Goal: Use online tool/utility: Utilize a website feature to perform a specific function

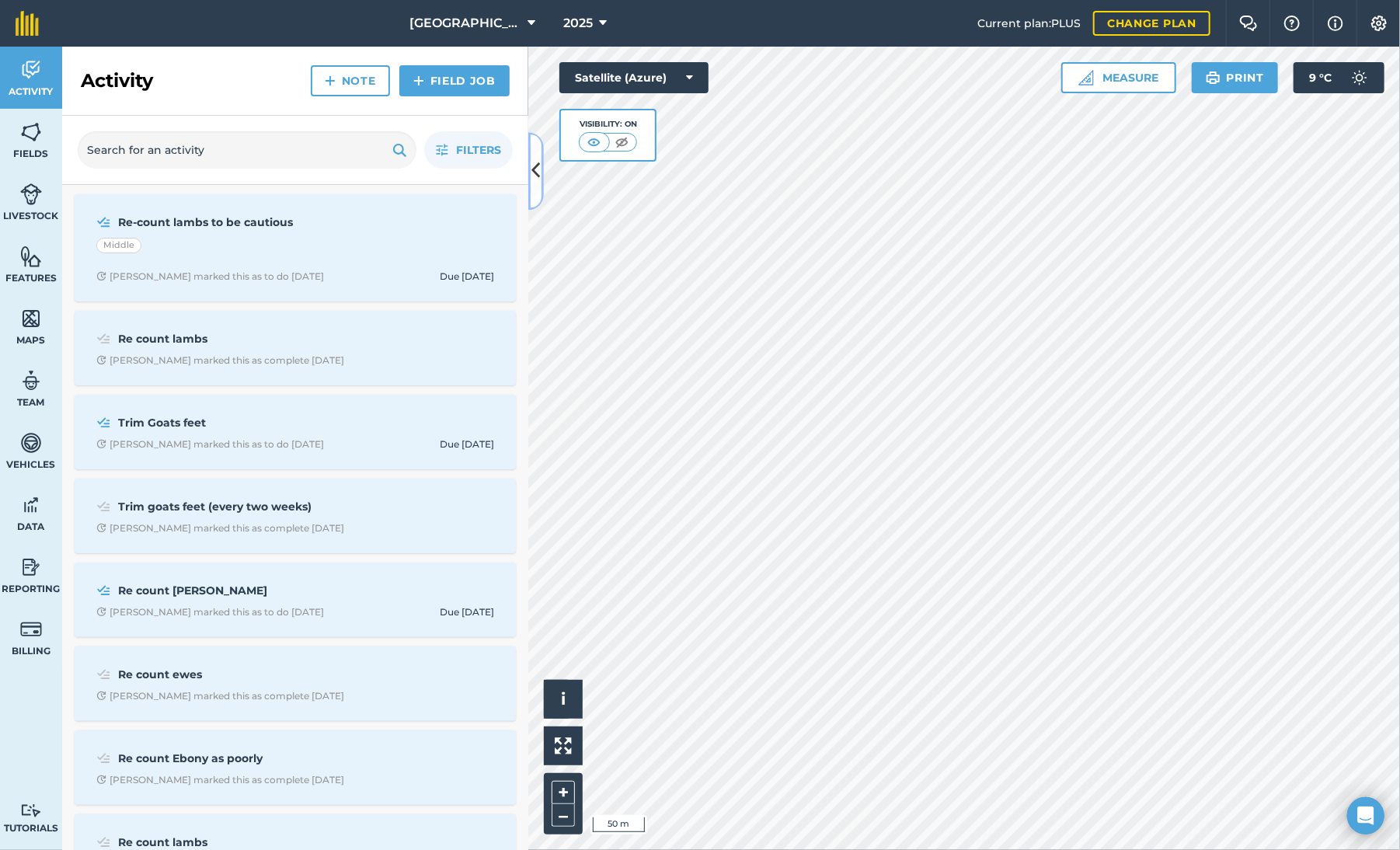
click at [538, 163] on icon at bounding box center [537, 171] width 9 height 27
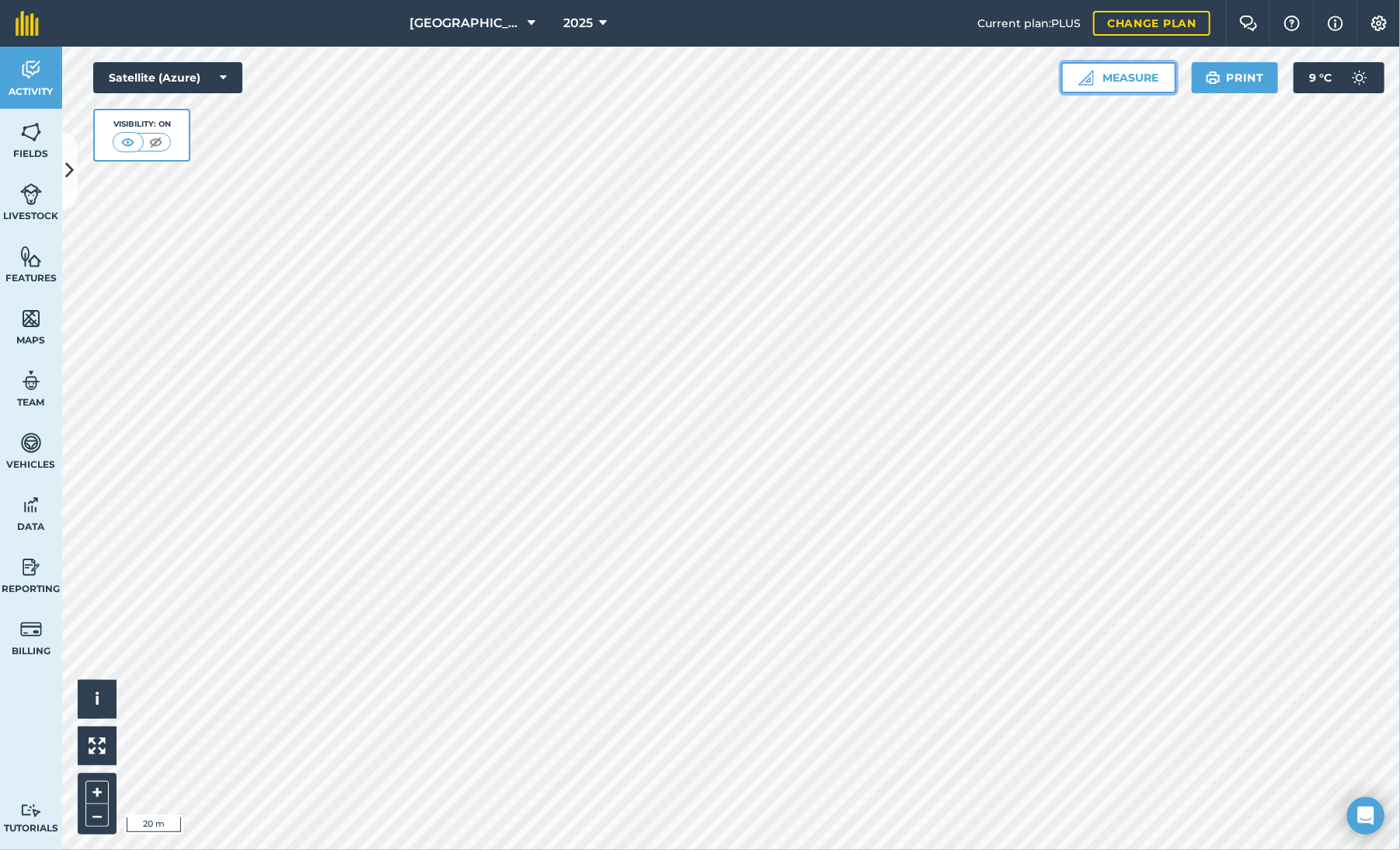
click at [1122, 75] on button "Measure" at bounding box center [1119, 78] width 115 height 31
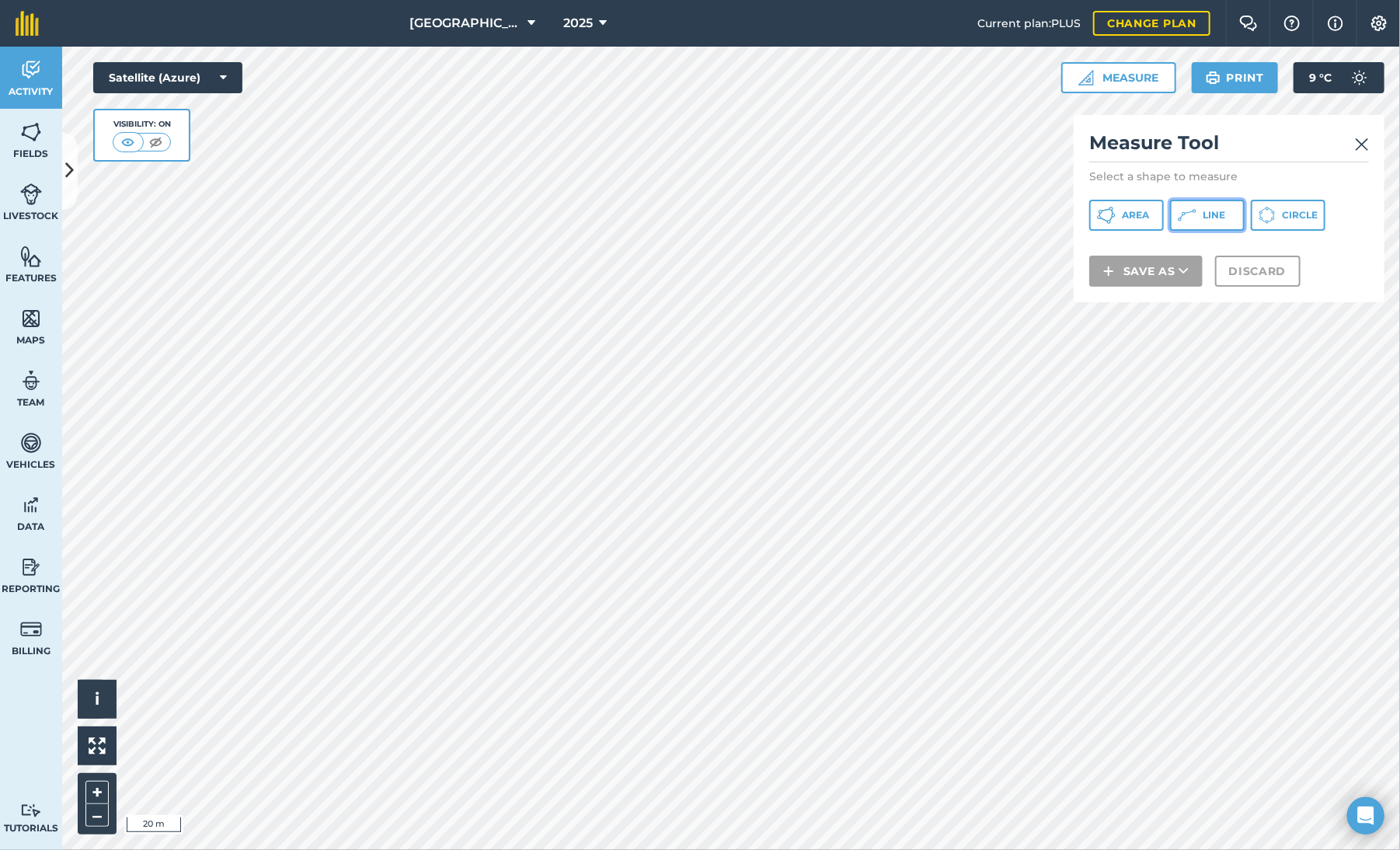
click at [1203, 207] on button "Line" at bounding box center [1208, 215] width 75 height 31
click at [1268, 290] on button "Discard" at bounding box center [1258, 291] width 86 height 31
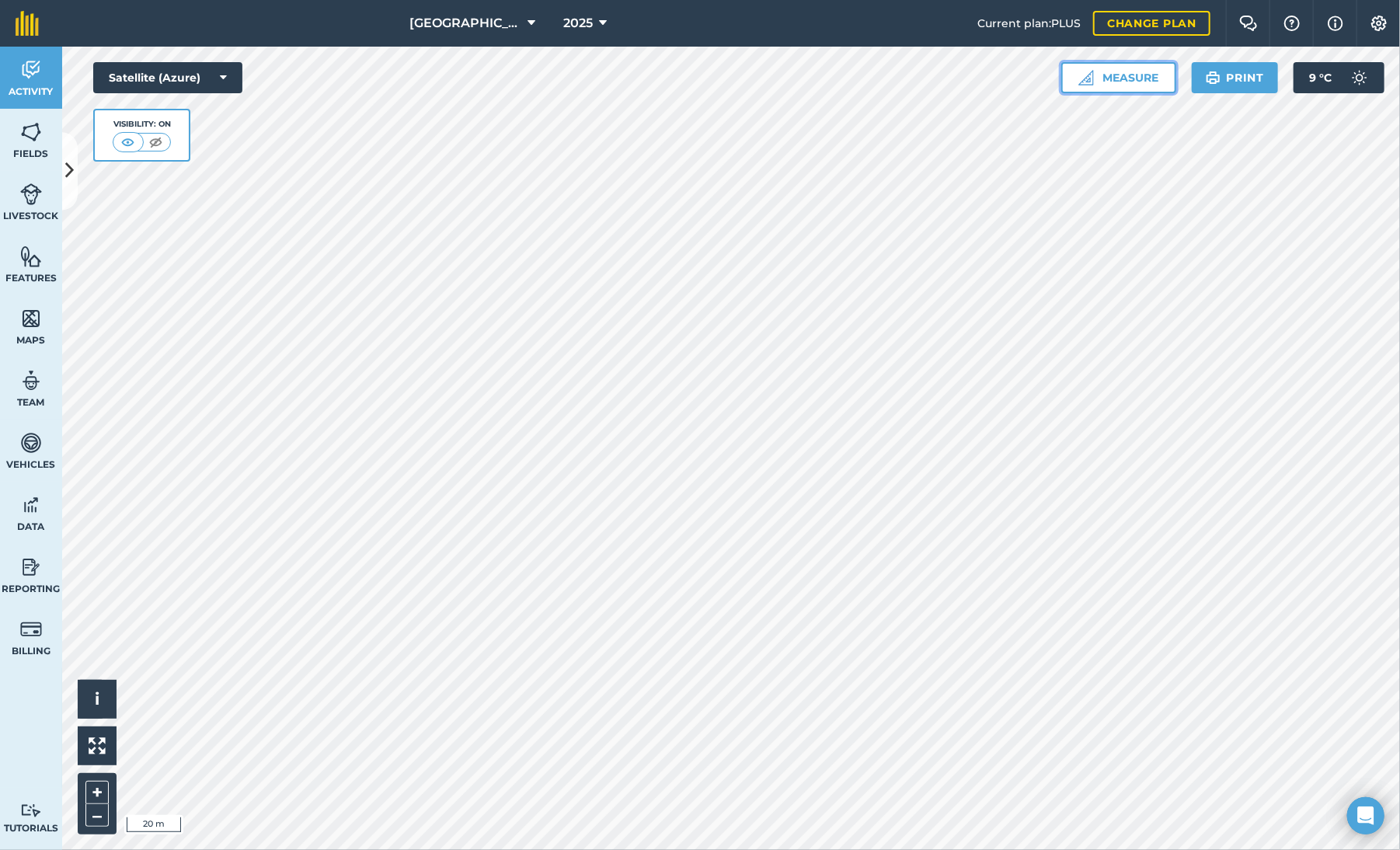
click at [1125, 74] on button "Measure" at bounding box center [1119, 78] width 115 height 31
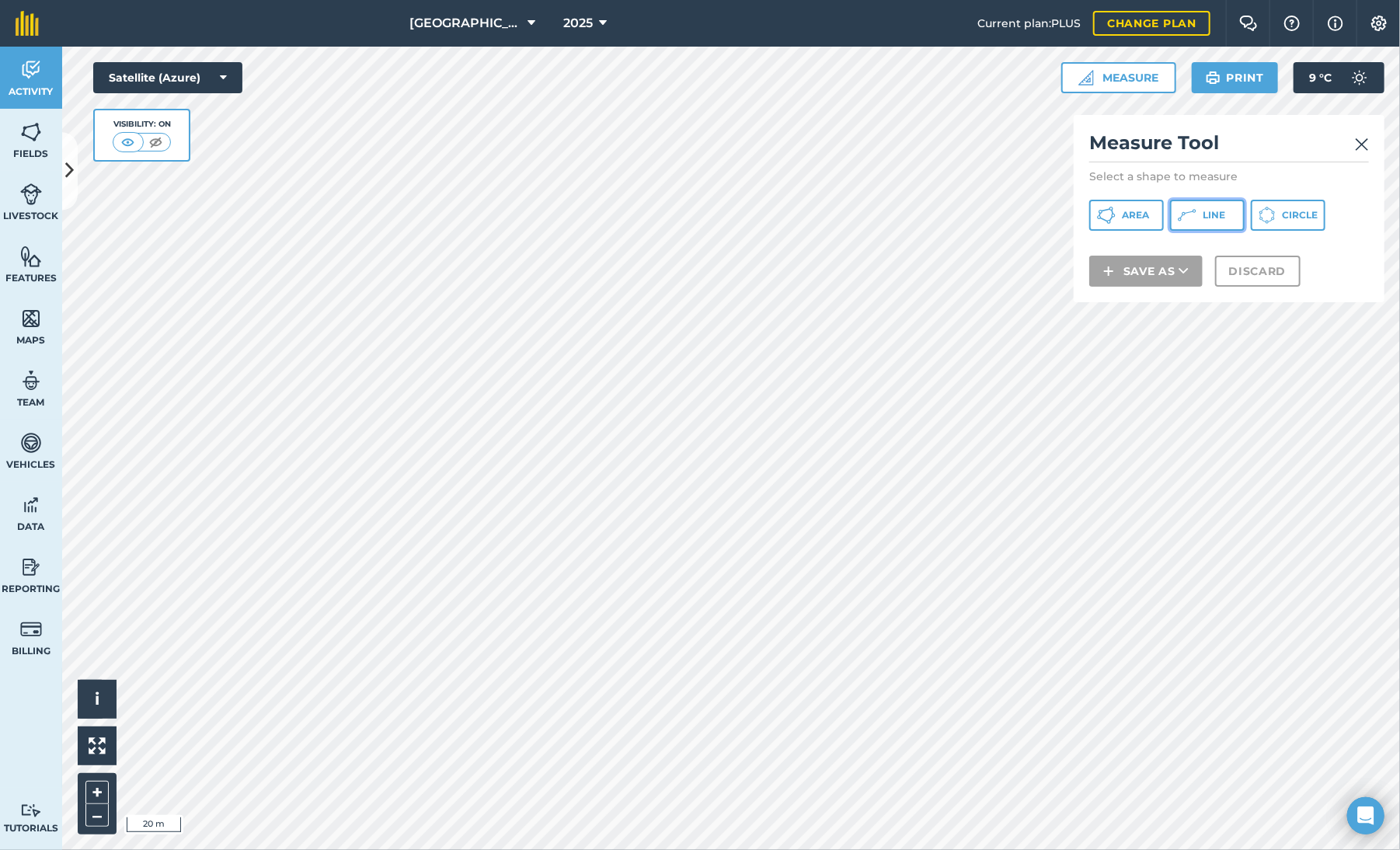
click at [1200, 210] on button "Line" at bounding box center [1208, 215] width 75 height 31
click at [1247, 292] on button "Discard" at bounding box center [1258, 291] width 86 height 31
